Goal: Check status

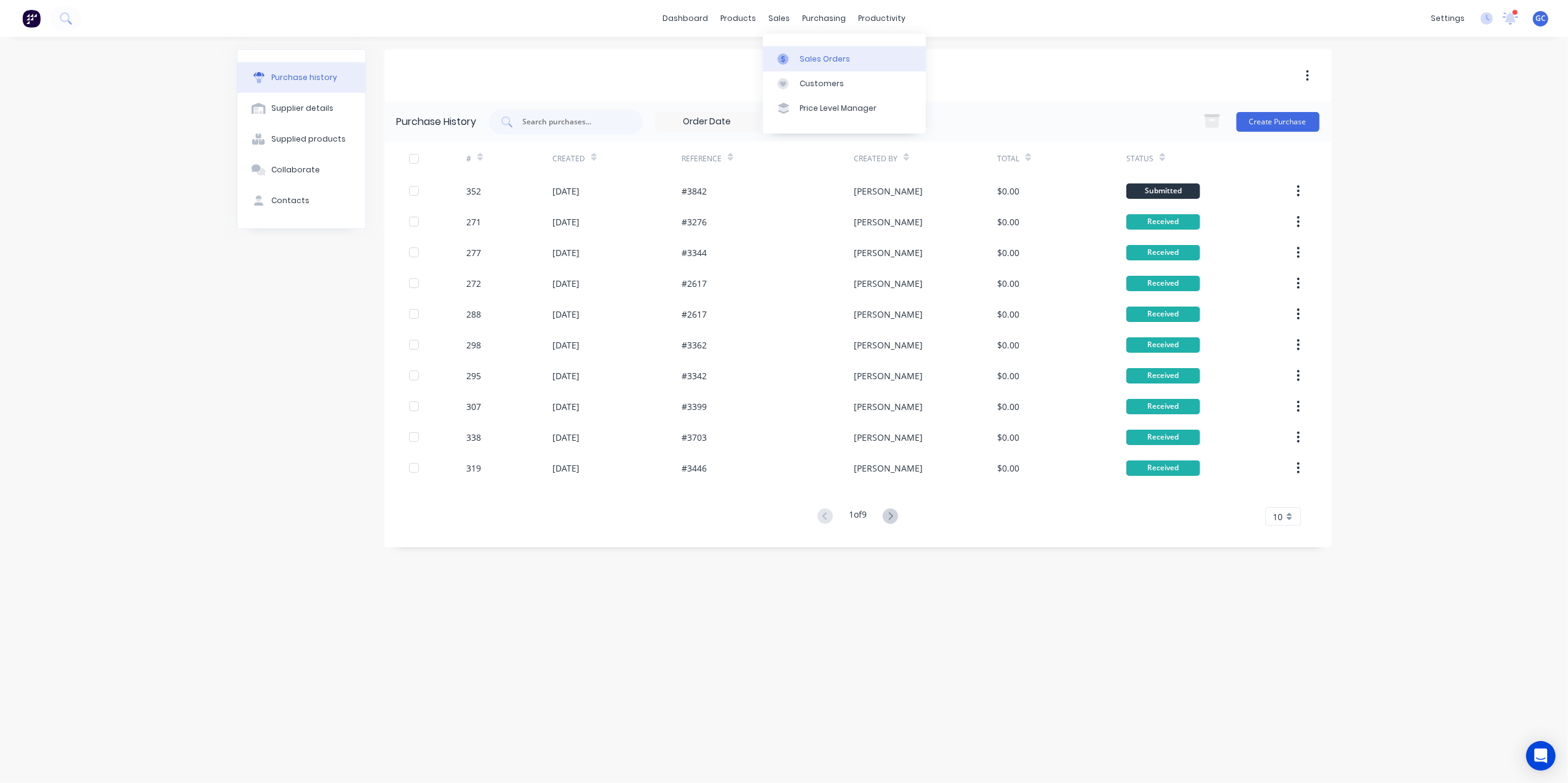
drag, startPoint x: 810, startPoint y: 50, endPoint x: 802, endPoint y: 57, distance: 10.6
click at [808, 53] on link "Sales Orders" at bounding box center [844, 59] width 163 height 25
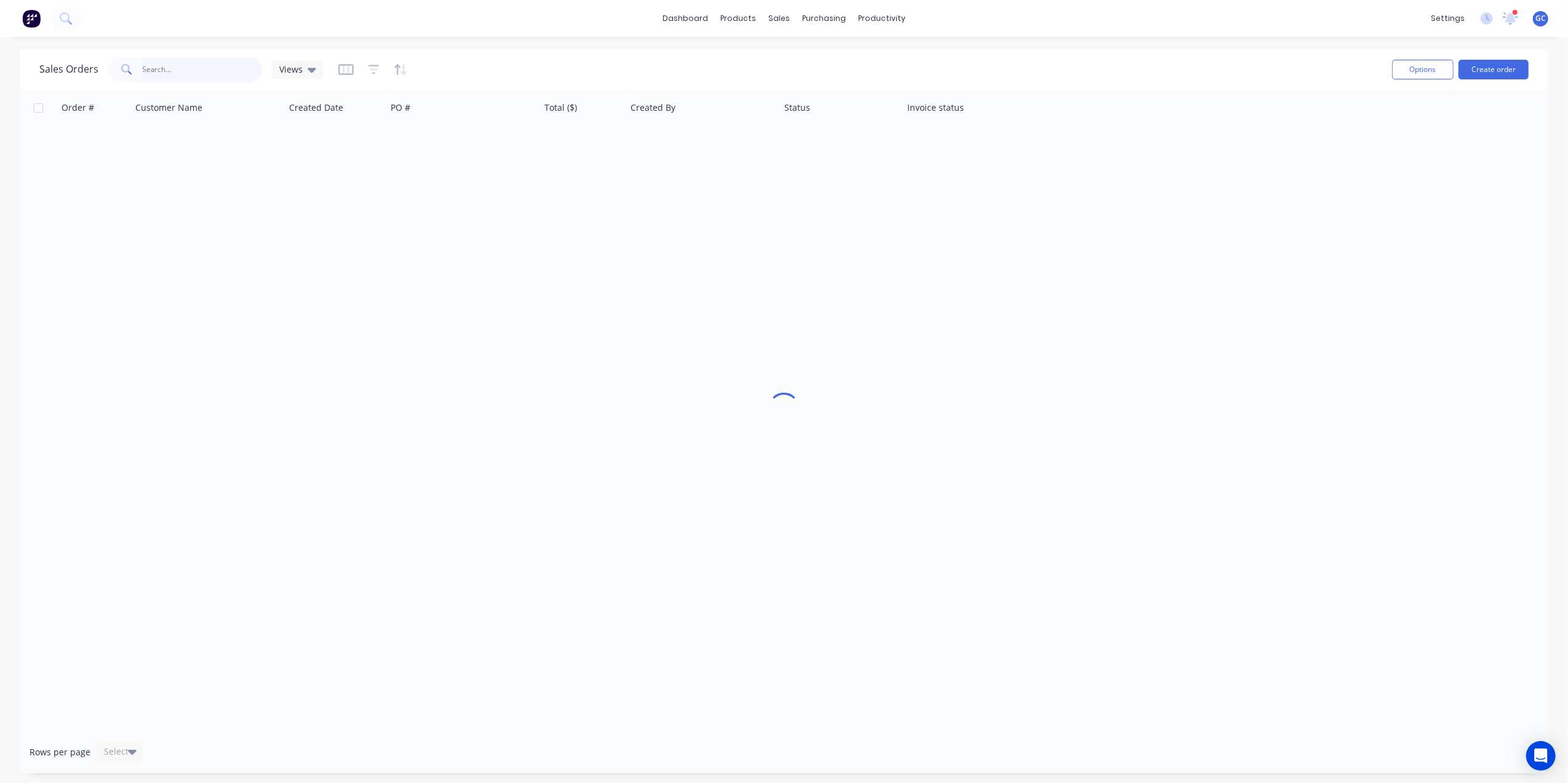
click at [181, 65] on input "text" at bounding box center [203, 70] width 120 height 25
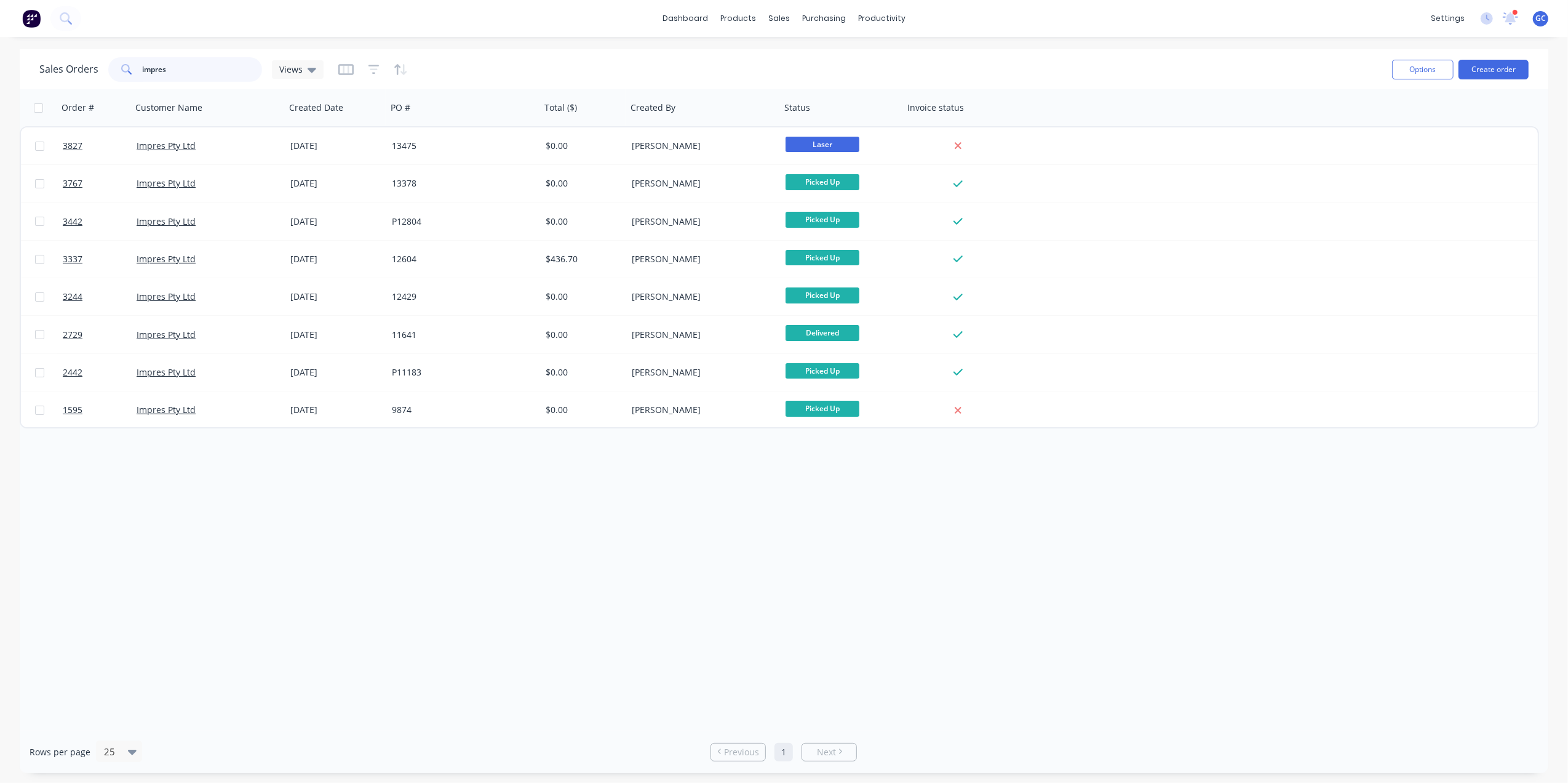
drag, startPoint x: 185, startPoint y: 70, endPoint x: 40, endPoint y: 63, distance: 145.2
click at [40, 63] on div "Sales Orders impres Views" at bounding box center [181, 70] width 285 height 25
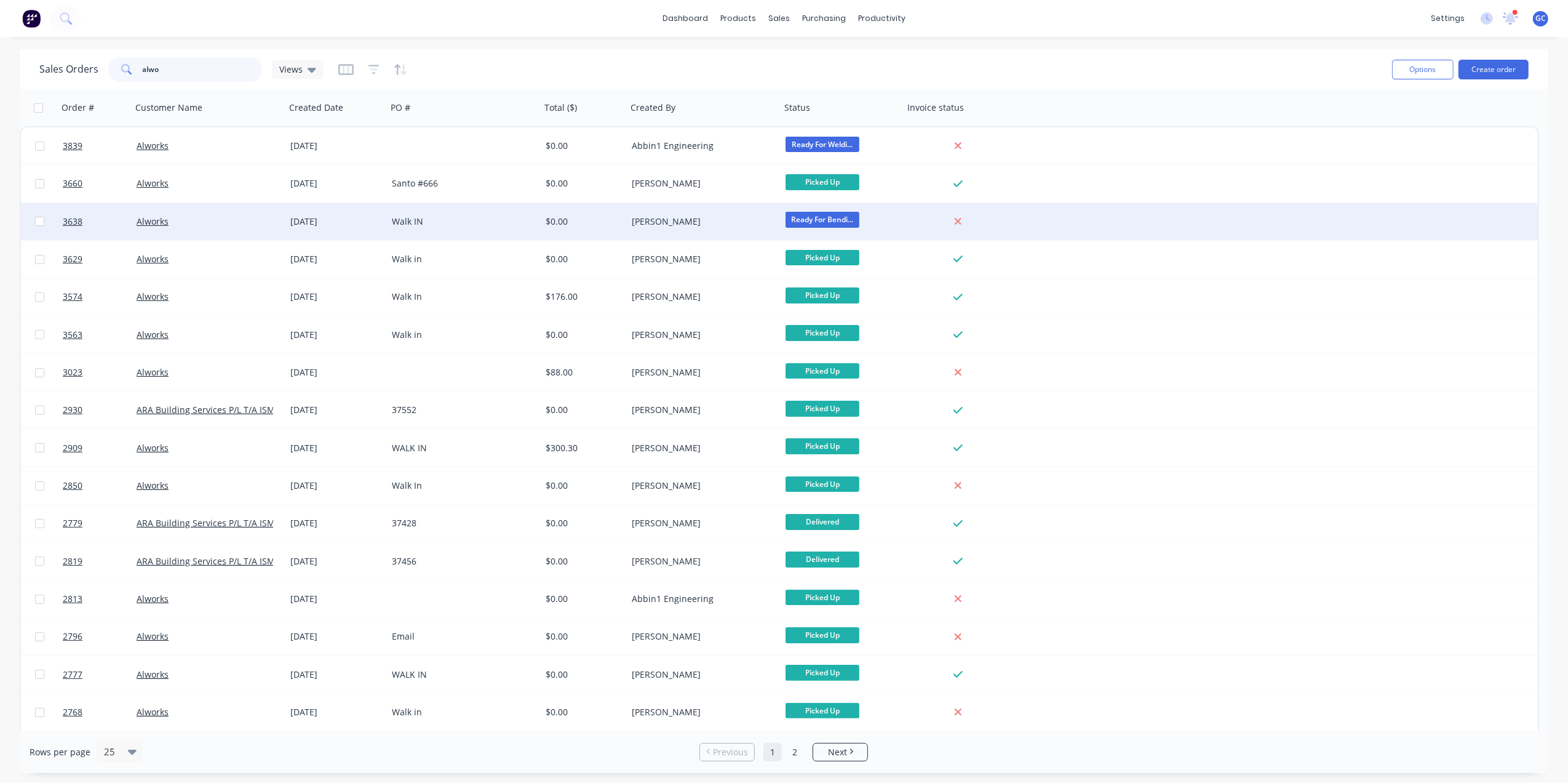
type input "alwo"
click at [357, 219] on div "[DATE]" at bounding box center [336, 222] width 92 height 12
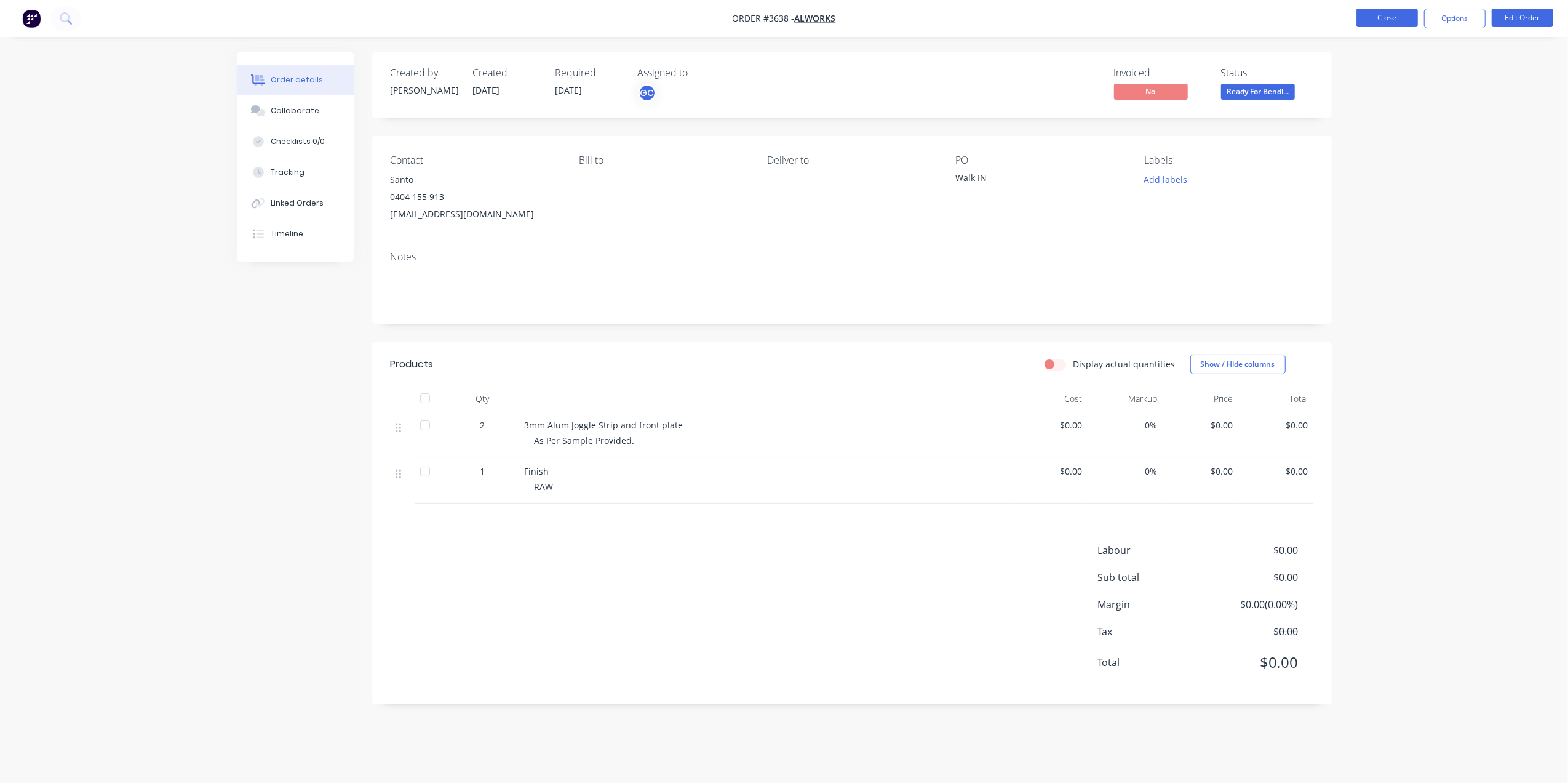
click at [1372, 10] on button "Close" at bounding box center [1387, 18] width 61 height 19
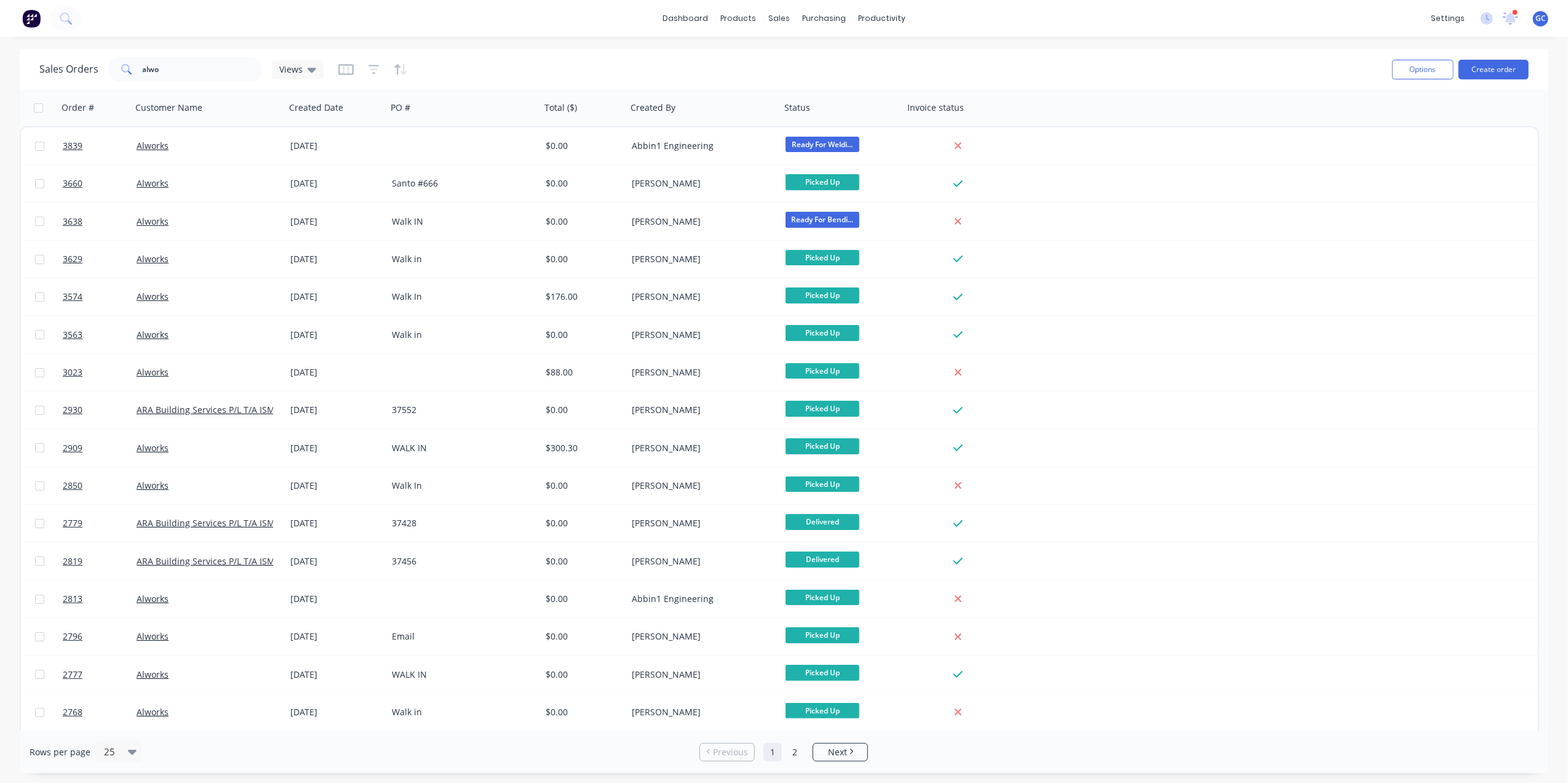
drag, startPoint x: 192, startPoint y: 85, endPoint x: 180, endPoint y: 72, distance: 17.7
click at [105, 63] on div "Sales Orders alwo Views Options Create order" at bounding box center [784, 69] width 1529 height 40
drag, startPoint x: 193, startPoint y: 64, endPoint x: 19, endPoint y: 72, distance: 174.2
click at [19, 72] on div "Sales Orders alwo Views Options Create order Order # Customer Name Created Date…" at bounding box center [784, 411] width 1568 height 724
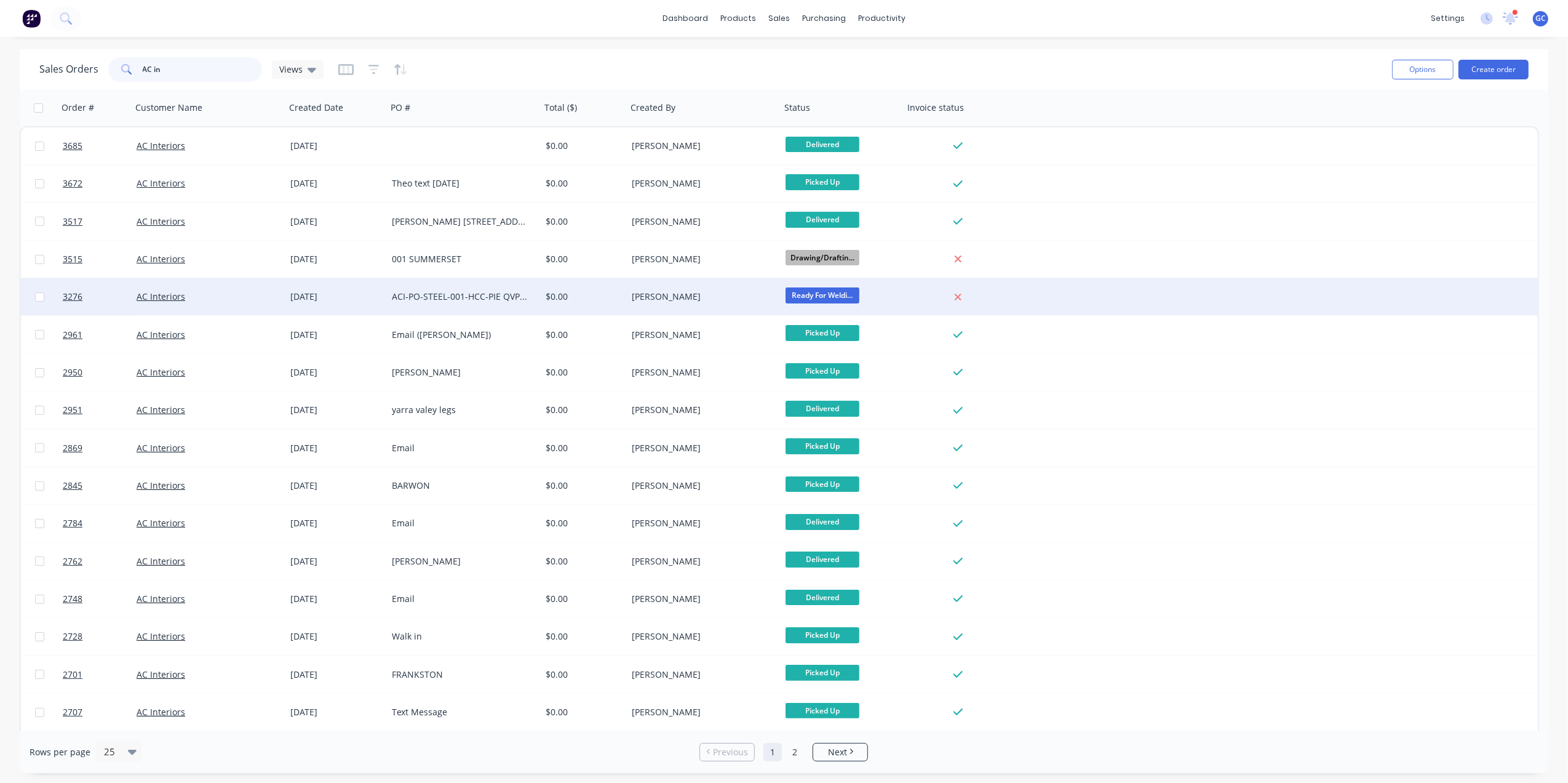
type input "AC in"
click at [475, 301] on div "ACI-PO-STEEL-001-HCC-PIE QVPS5427 [PERSON_NAME] CORRECTIONAL" at bounding box center [460, 296] width 136 height 12
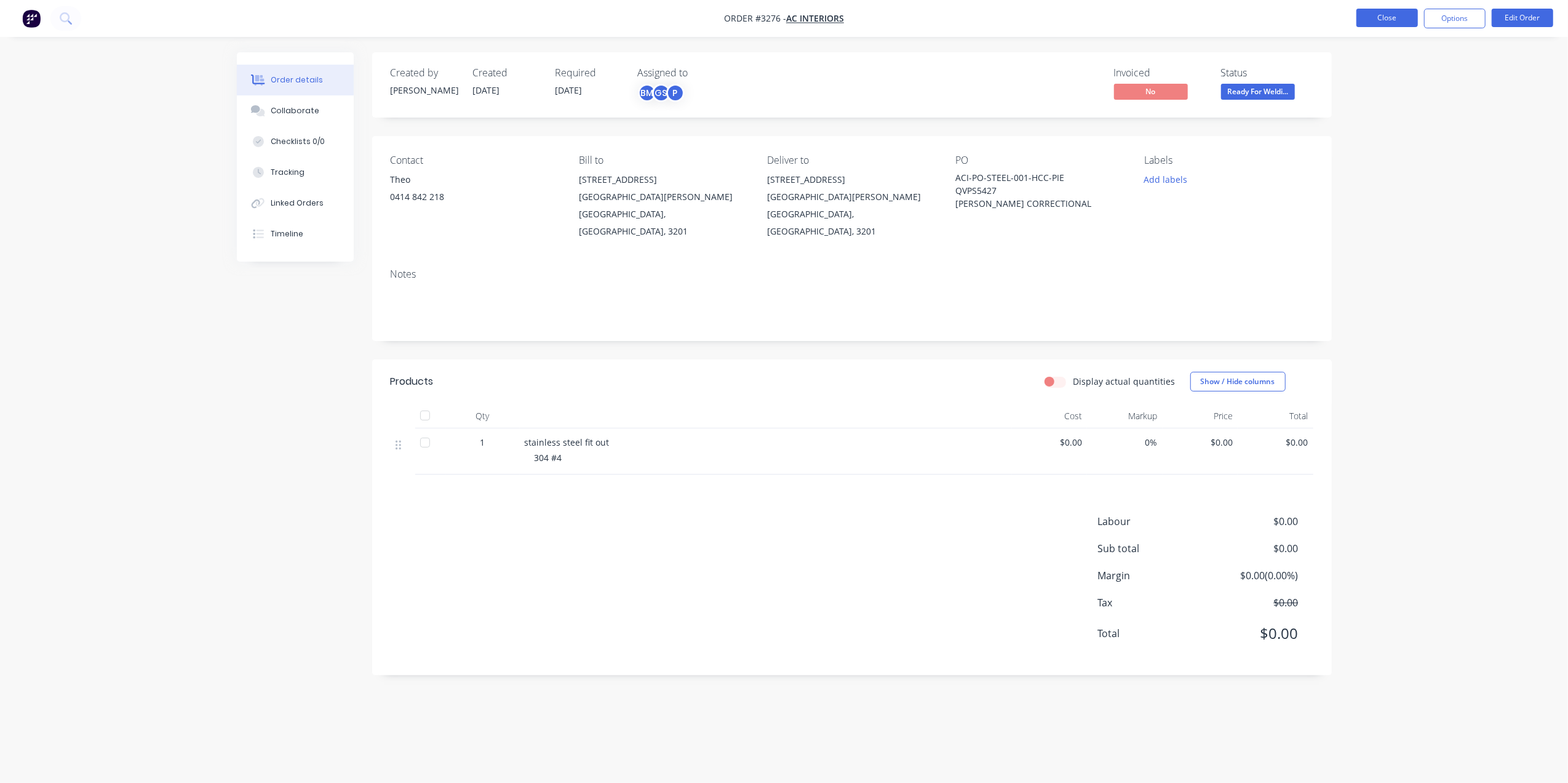
click at [1383, 23] on button "Close" at bounding box center [1387, 18] width 61 height 19
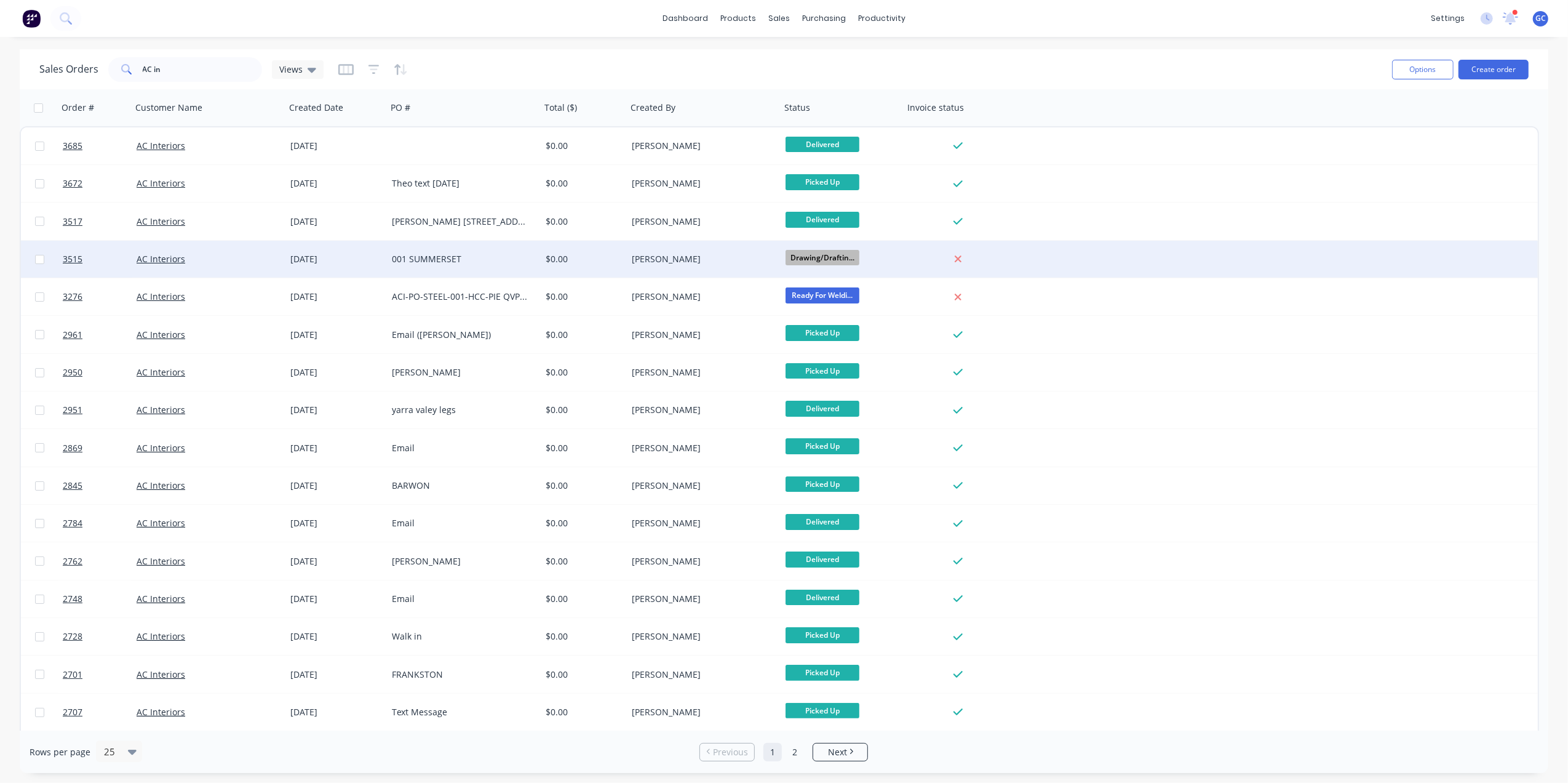
click at [714, 254] on div "[PERSON_NAME]" at bounding box center [700, 259] width 136 height 12
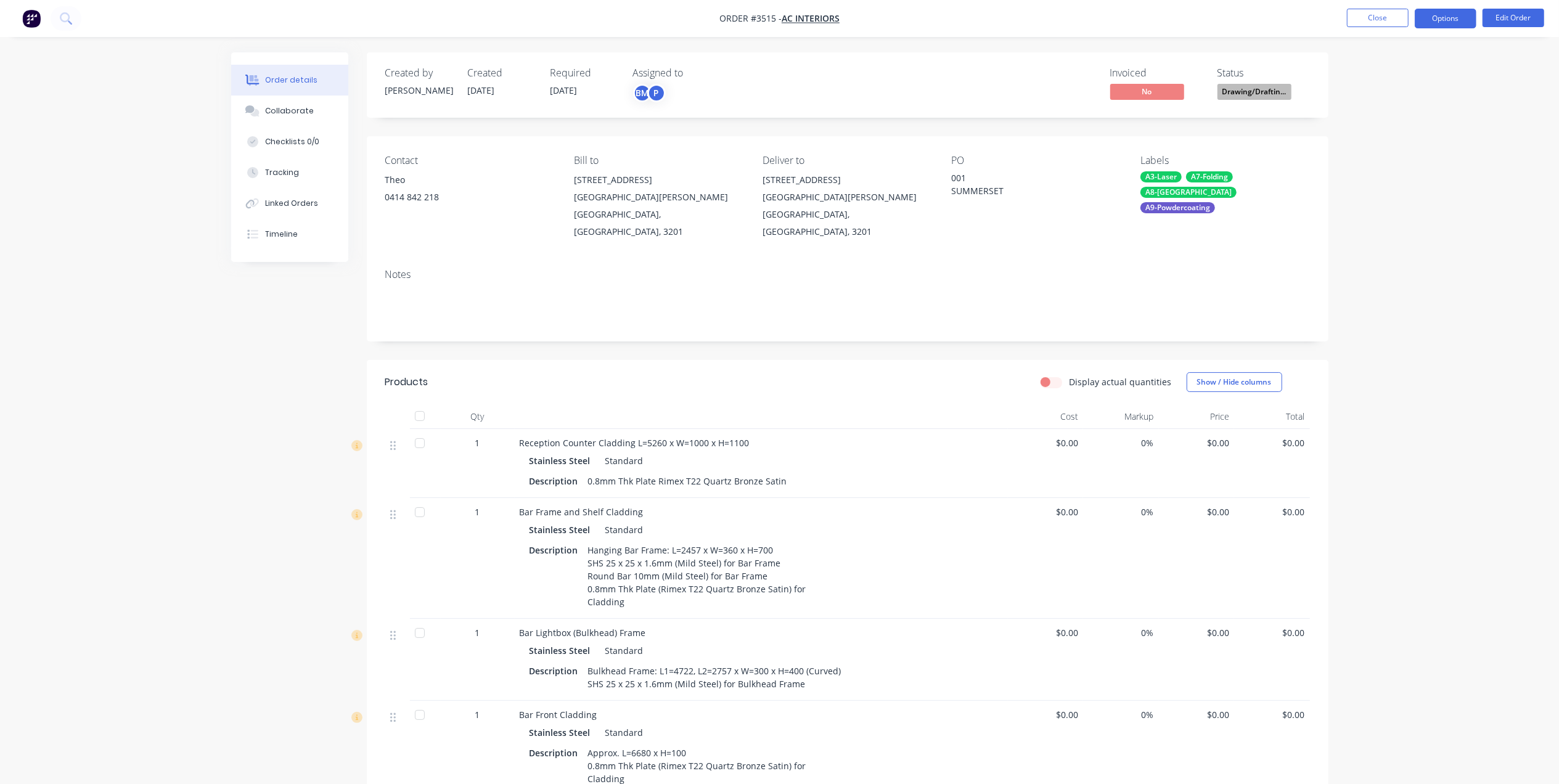
click at [1453, 22] on button "Options" at bounding box center [1445, 19] width 61 height 20
click at [1241, 47] on div "Order details Collaborate Checklists 0/0 Tracking Linked Orders Timeline Order …" at bounding box center [780, 596] width 1559 height 1192
click at [1368, 18] on button "Close" at bounding box center [1377, 18] width 61 height 19
